Goal: Task Accomplishment & Management: Manage account settings

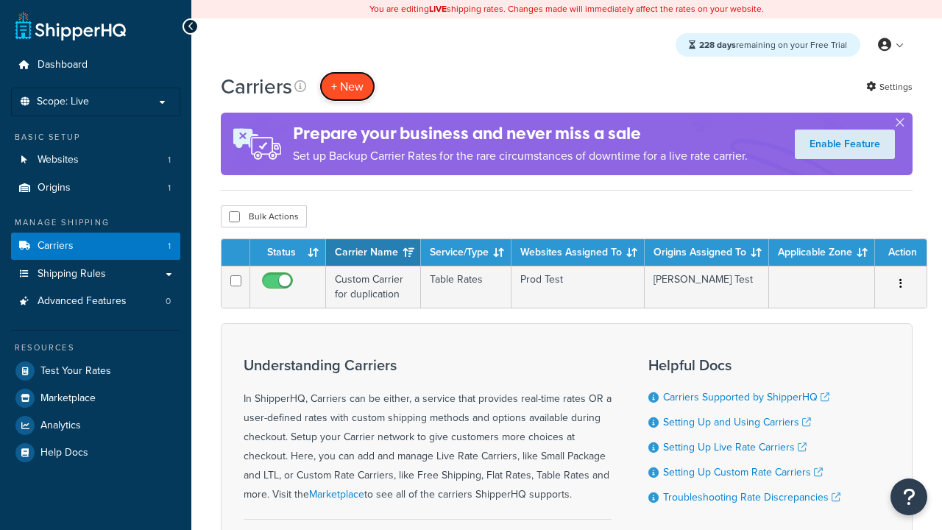
click at [347, 86] on button "+ New" at bounding box center [347, 86] width 56 height 30
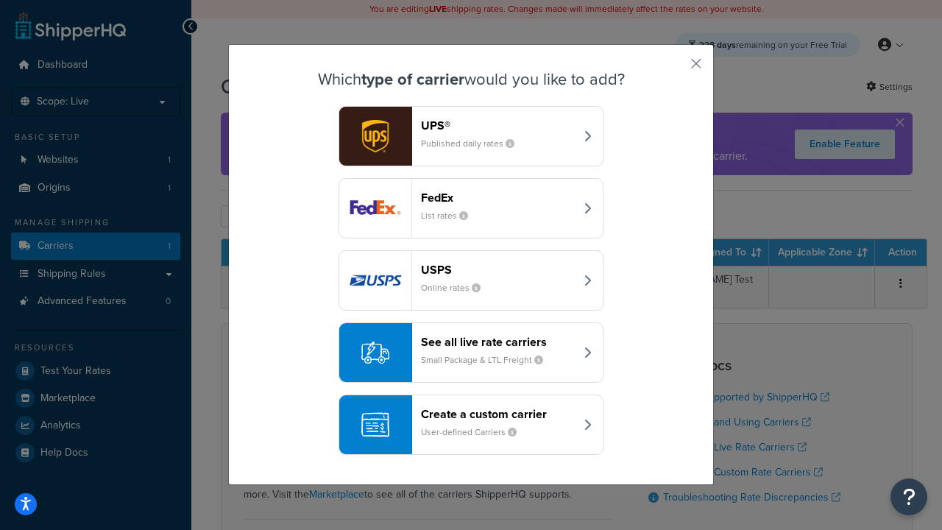
click at [498, 197] on header "FedEx" at bounding box center [498, 198] width 154 height 14
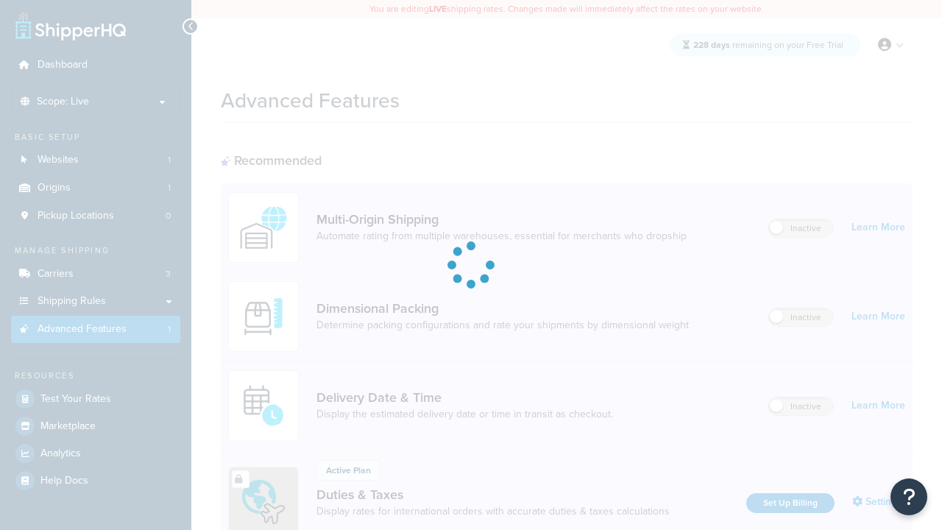
scroll to position [477, 0]
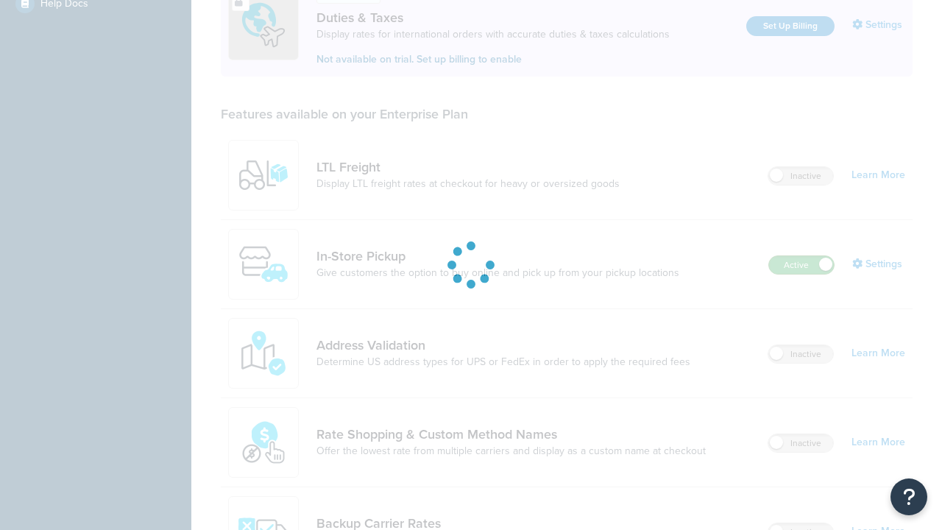
click at [802, 265] on label "Active" at bounding box center [801, 265] width 65 height 18
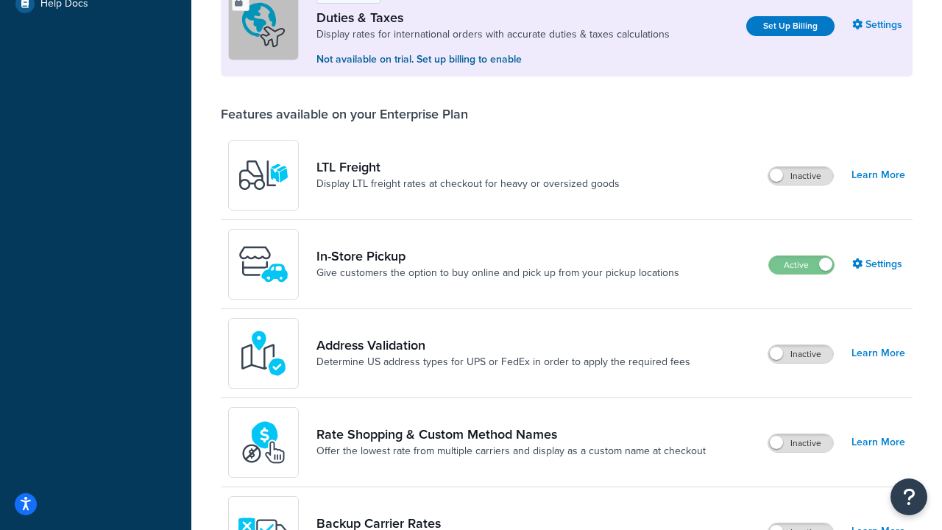
scroll to position [449, 0]
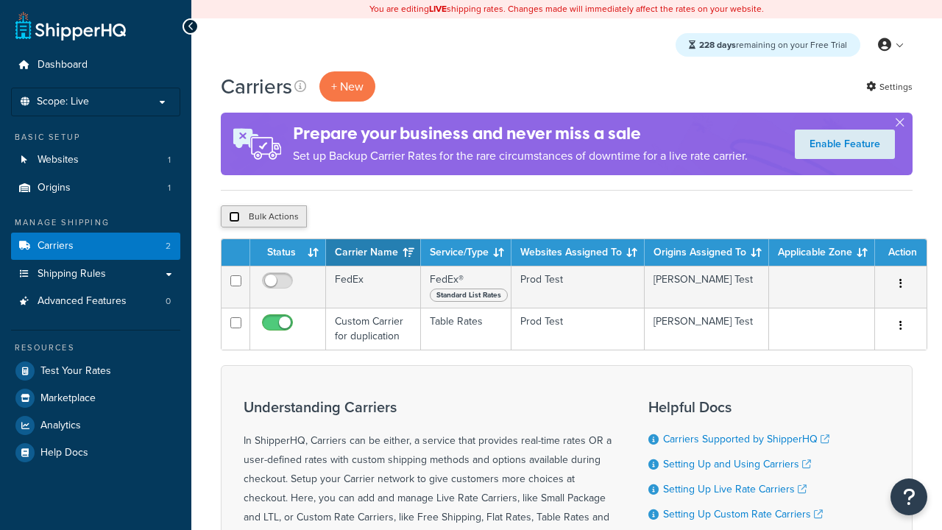
click at [234, 217] on input "checkbox" at bounding box center [234, 216] width 11 height 11
checkbox input "true"
click at [0, 0] on button "Delete" at bounding box center [0, 0] width 0 height 0
